Goal: Information Seeking & Learning: Find specific fact

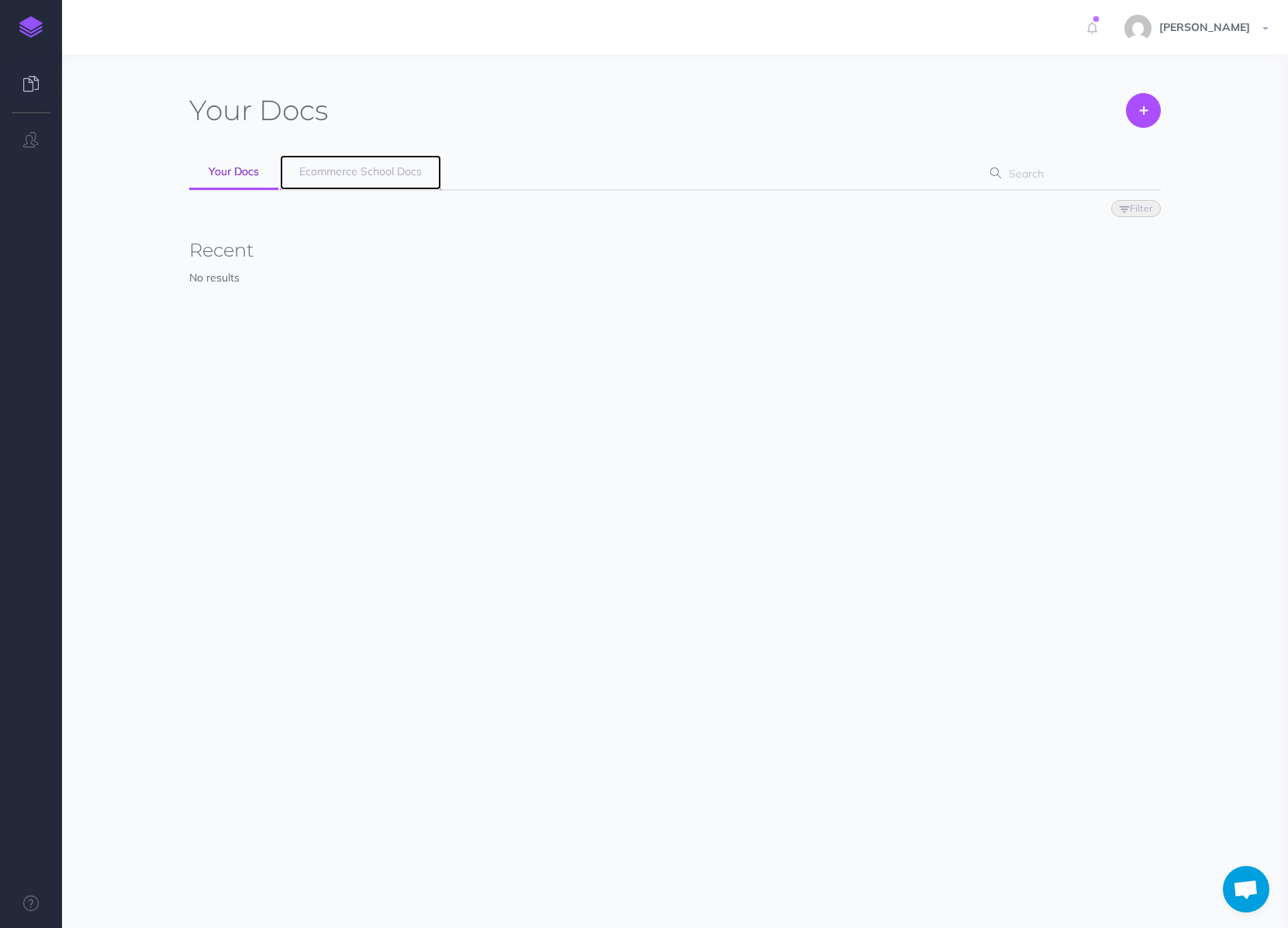
click at [309, 187] on link "Ecommerce School Docs" at bounding box center [361, 172] width 161 height 35
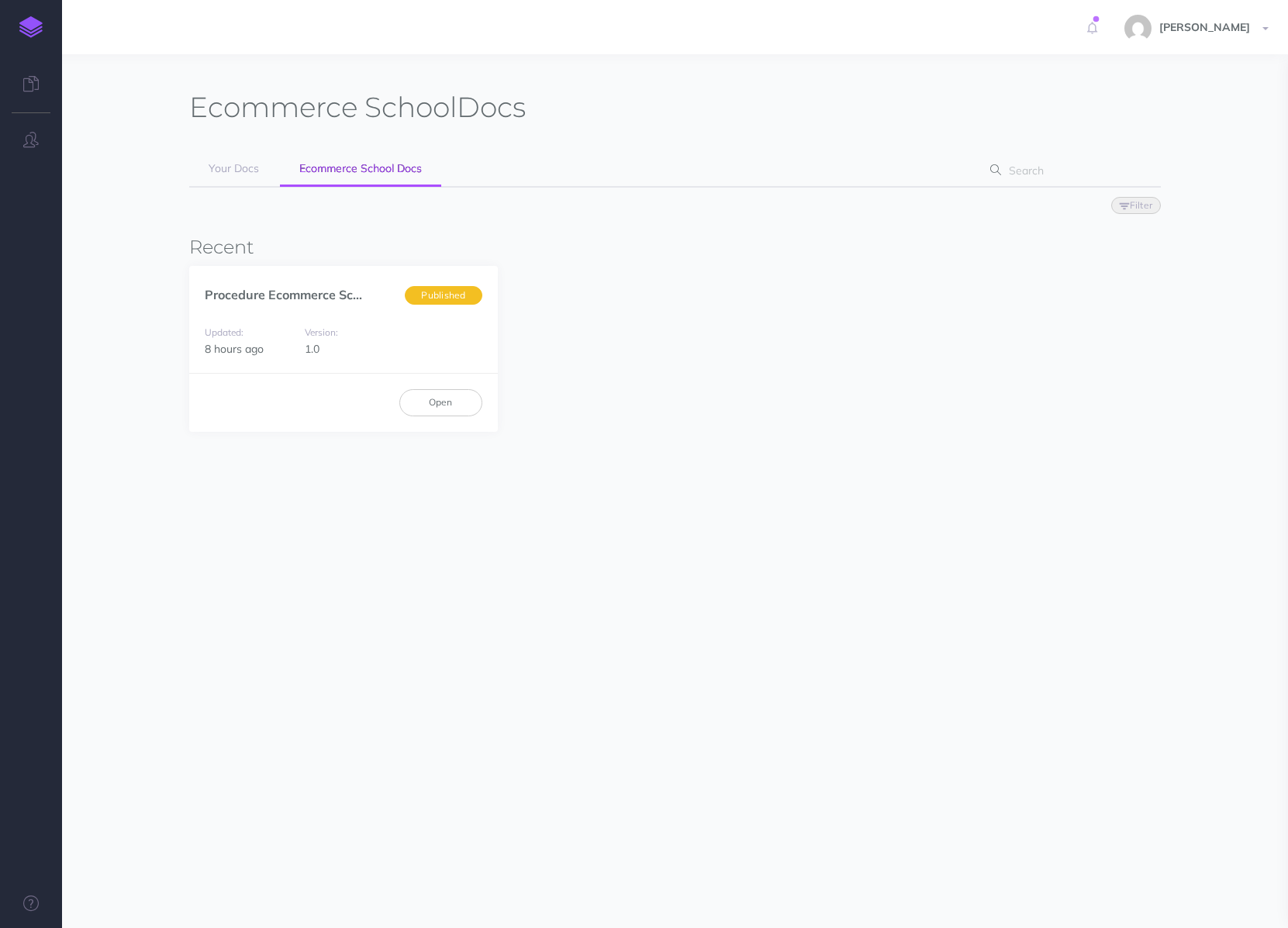
scroll to position [5, 0]
click at [443, 410] on link "Open" at bounding box center [440, 401] width 83 height 26
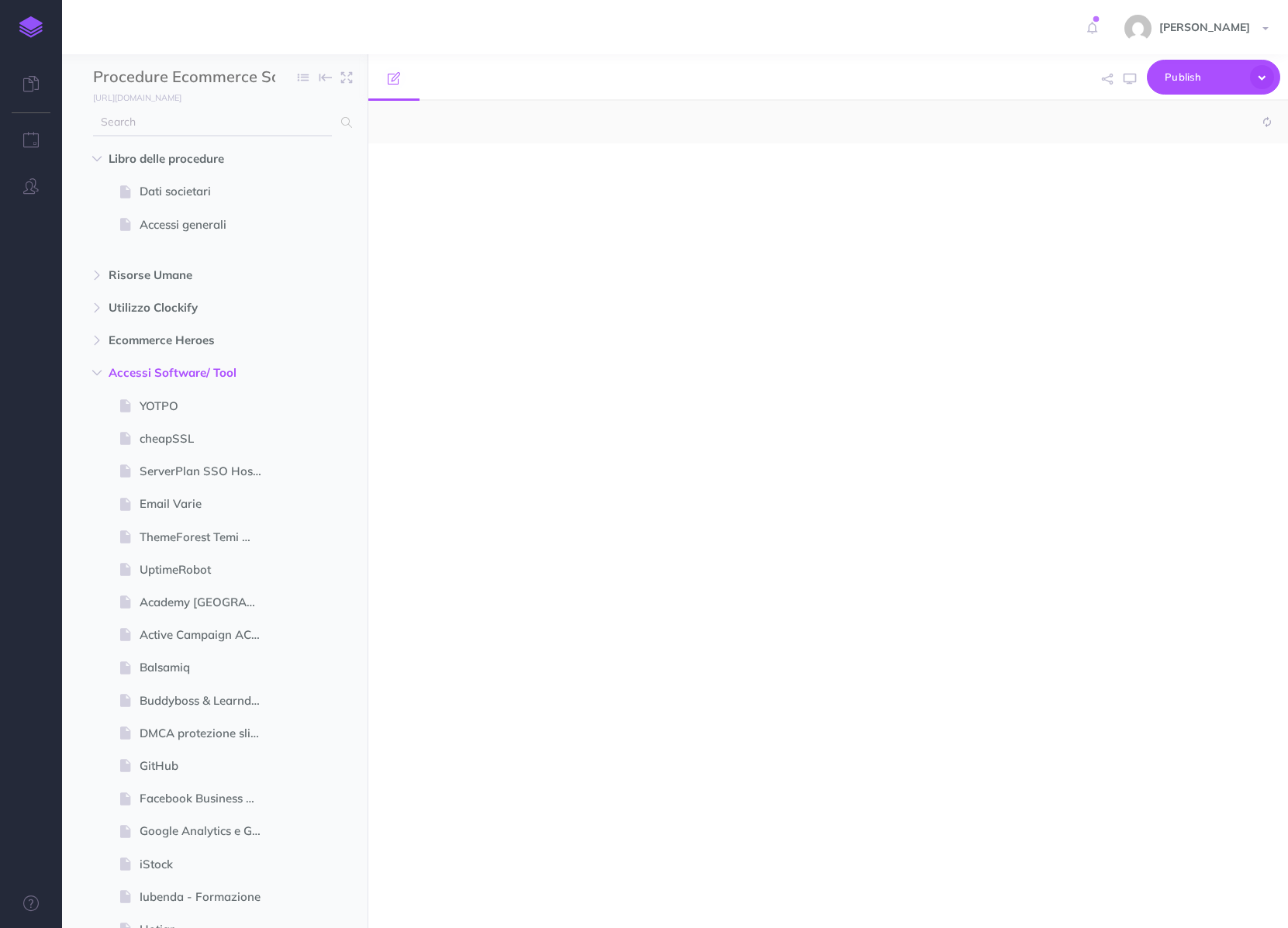
click at [164, 124] on input "text" at bounding box center [212, 122] width 239 height 28
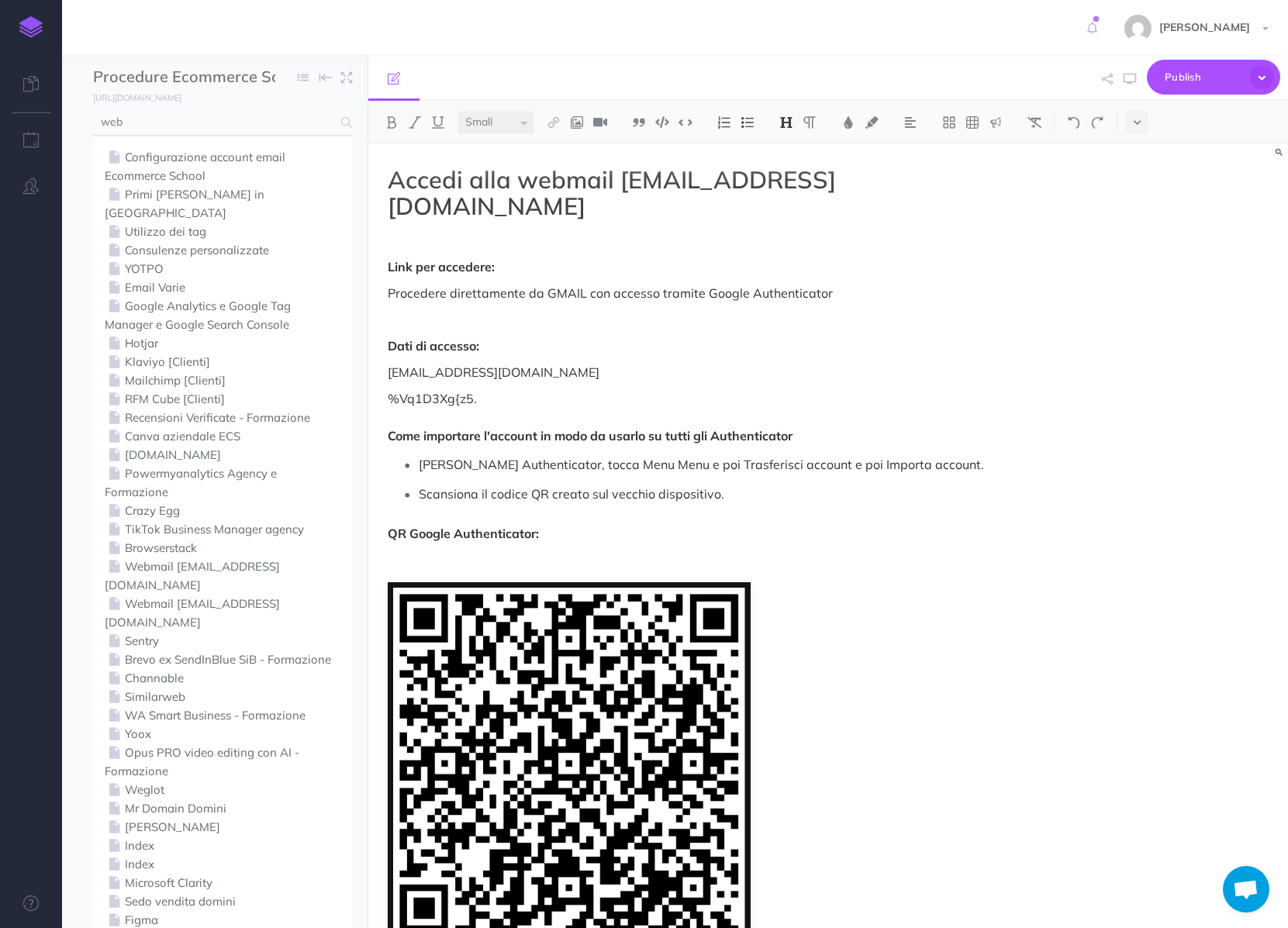
type input "web"
select select "null"
drag, startPoint x: 485, startPoint y: 382, endPoint x: 389, endPoint y: 379, distance: 96.0
click at [389, 389] on p "%Vq1D3Xg{z5. Come importare l'account in modo da usarlo su tutti gli Authentica…" at bounding box center [690, 416] width 605 height 56
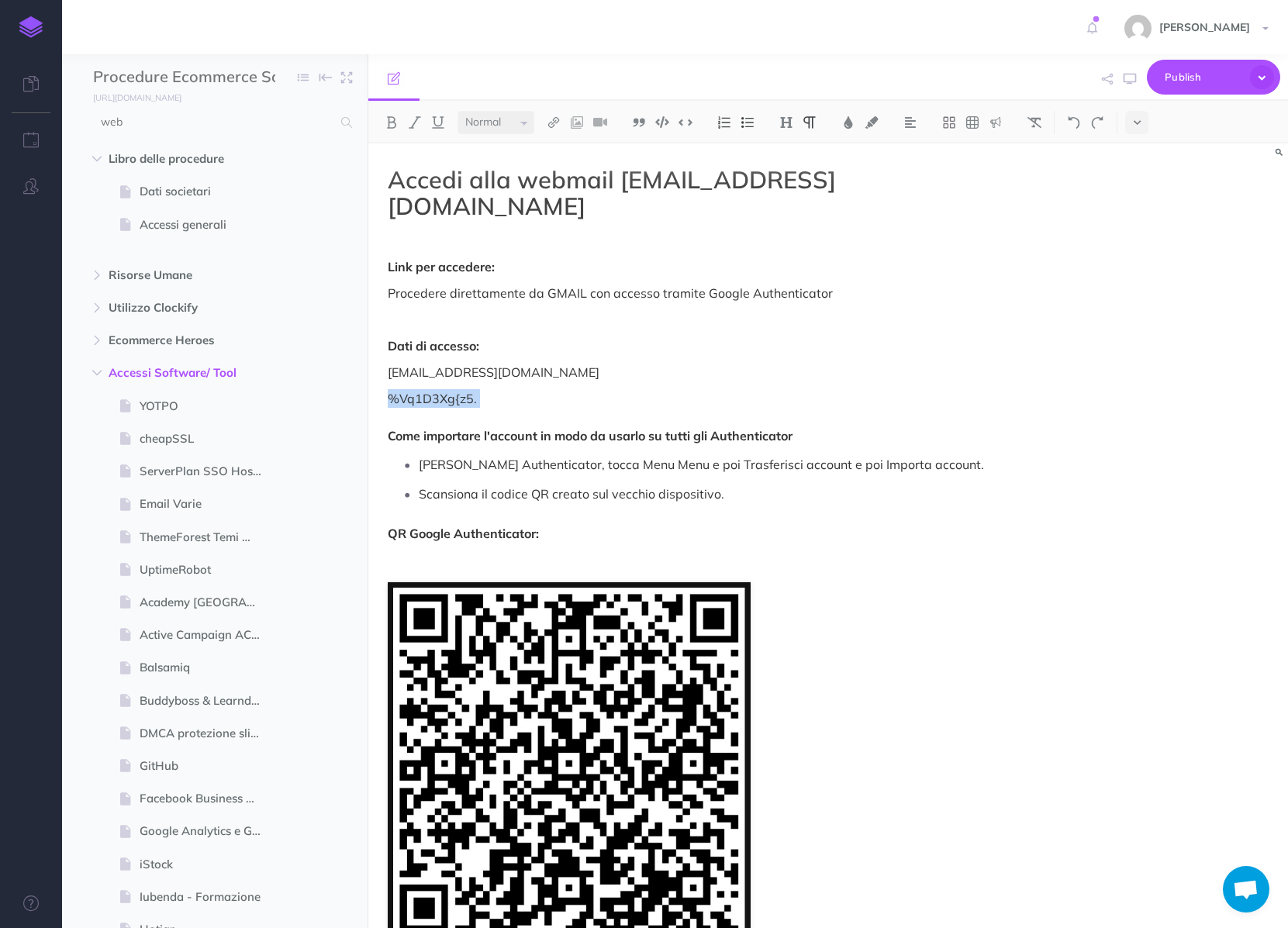
copy p "%Vq1D3Xg{z5."
